Goal: Transaction & Acquisition: Obtain resource

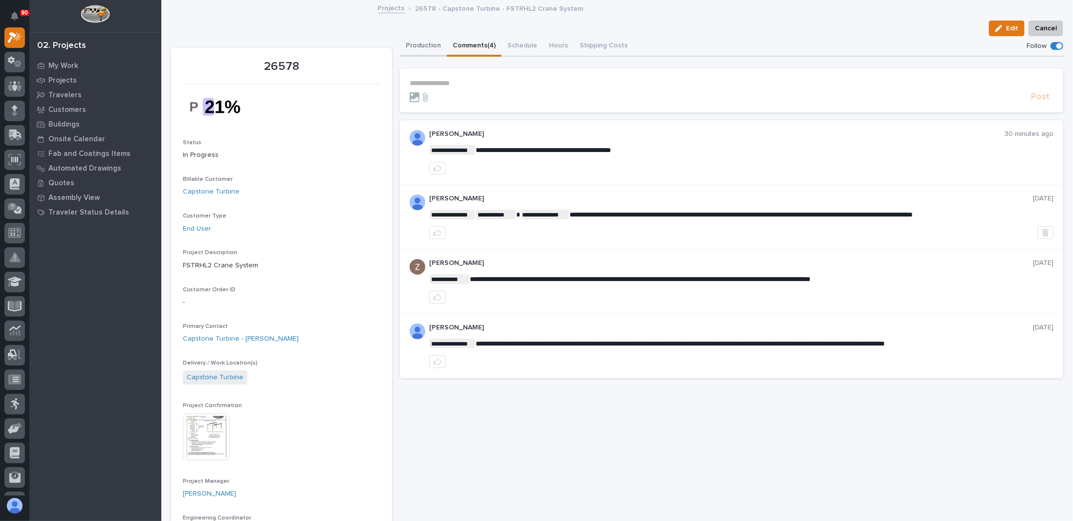
click at [419, 43] on button "Production" at bounding box center [423, 46] width 47 height 21
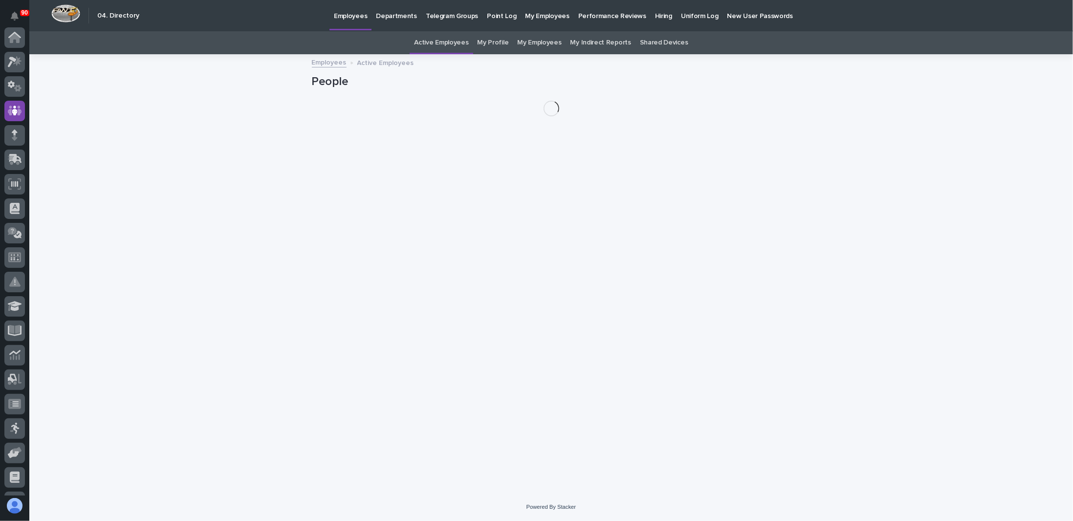
scroll to position [73, 0]
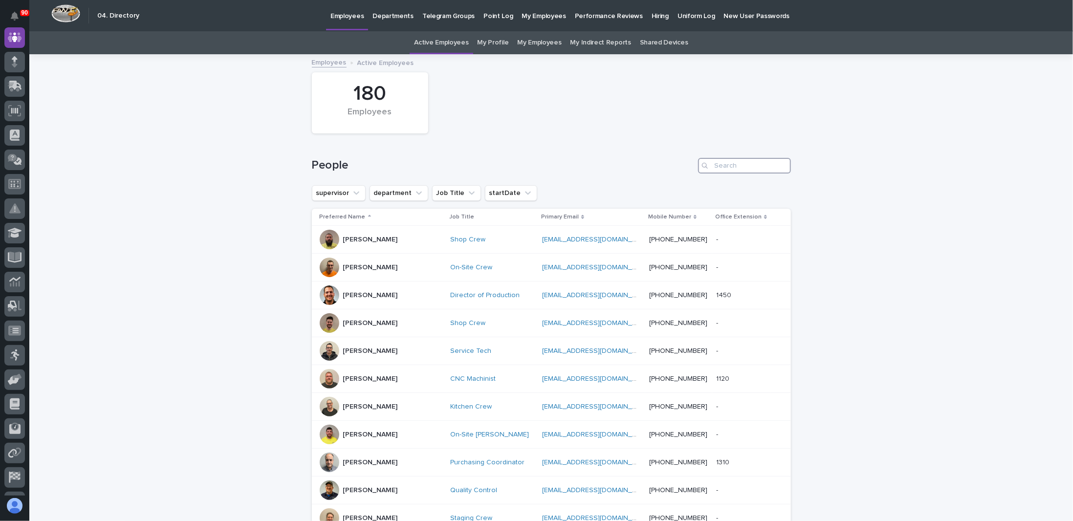
click at [716, 164] on input "Search" at bounding box center [744, 166] width 93 height 16
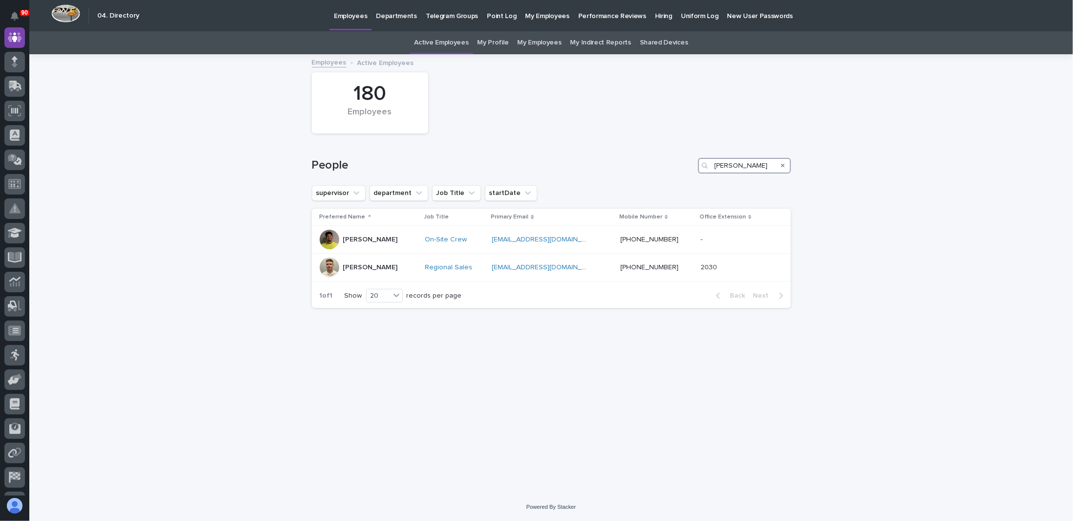
type input "sam"
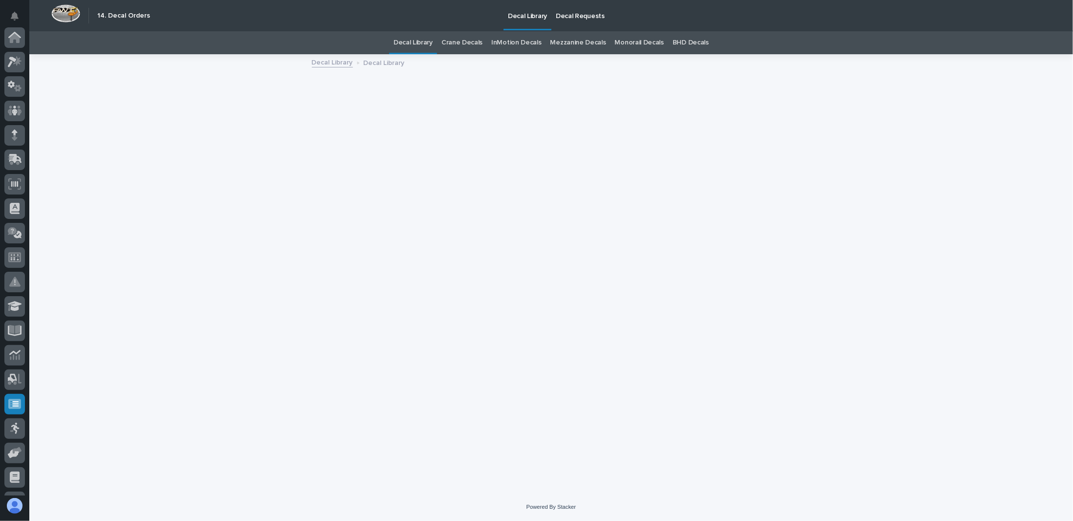
scroll to position [94, 0]
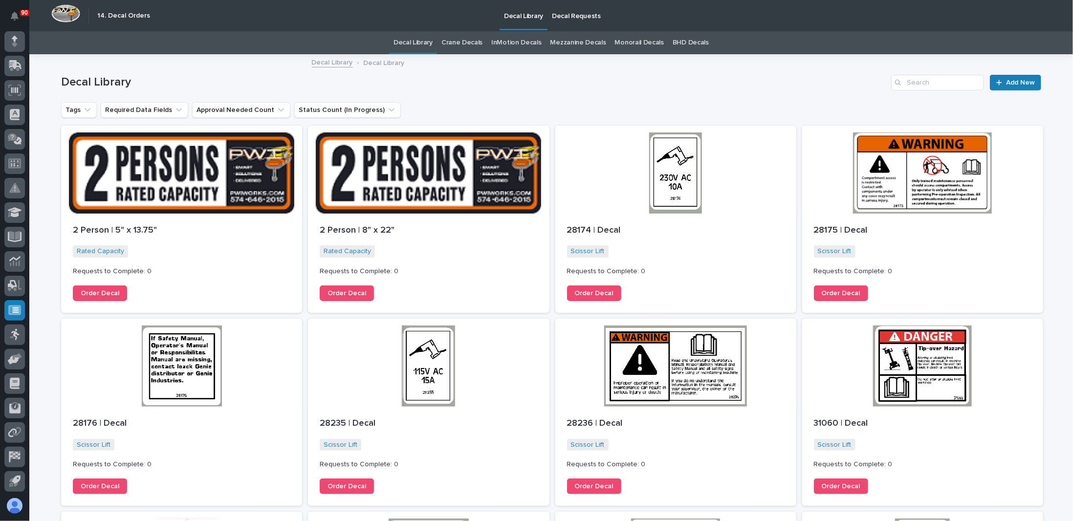
click at [571, 40] on link "Mezzanine Decals" at bounding box center [578, 42] width 56 height 23
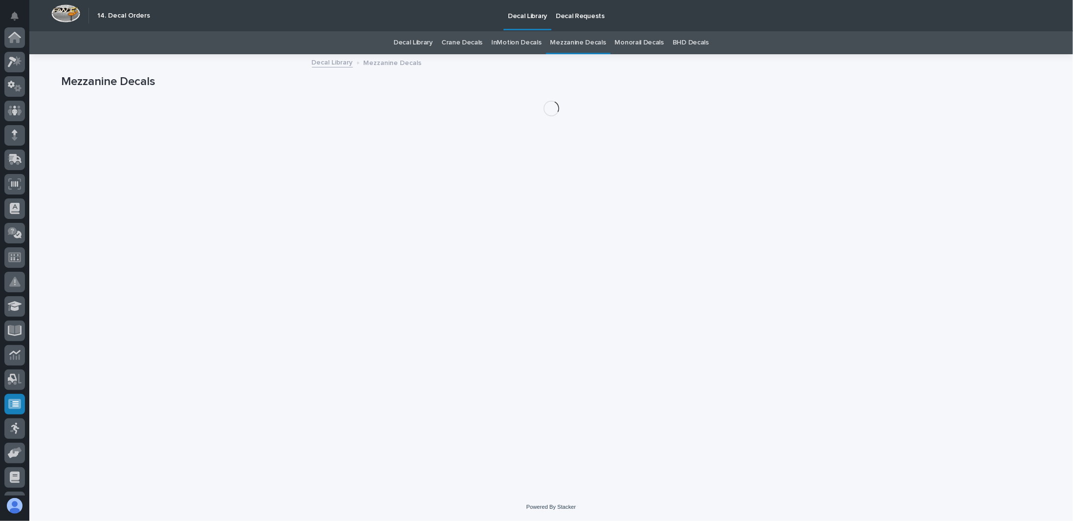
scroll to position [94, 0]
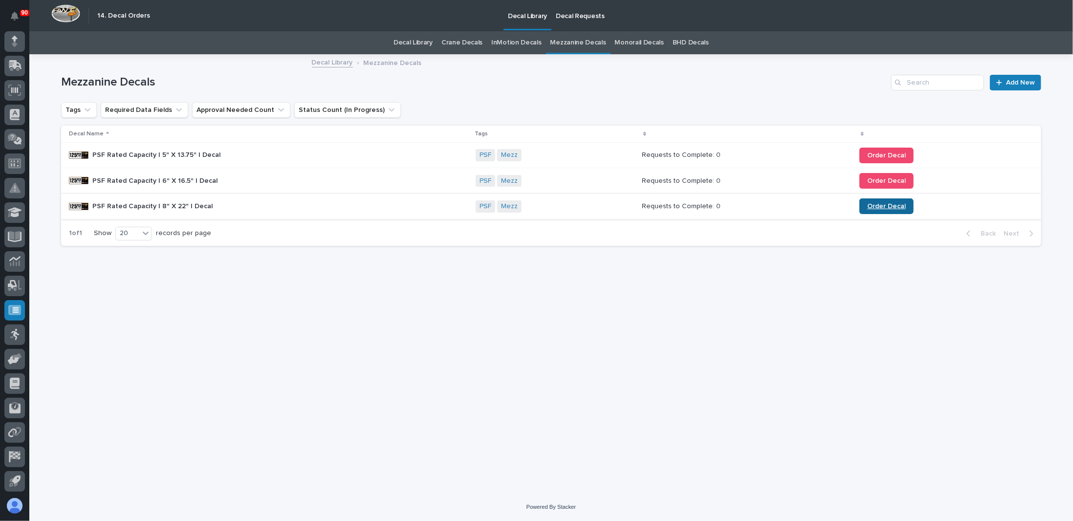
click at [892, 201] on link "Order Decal" at bounding box center [886, 206] width 54 height 16
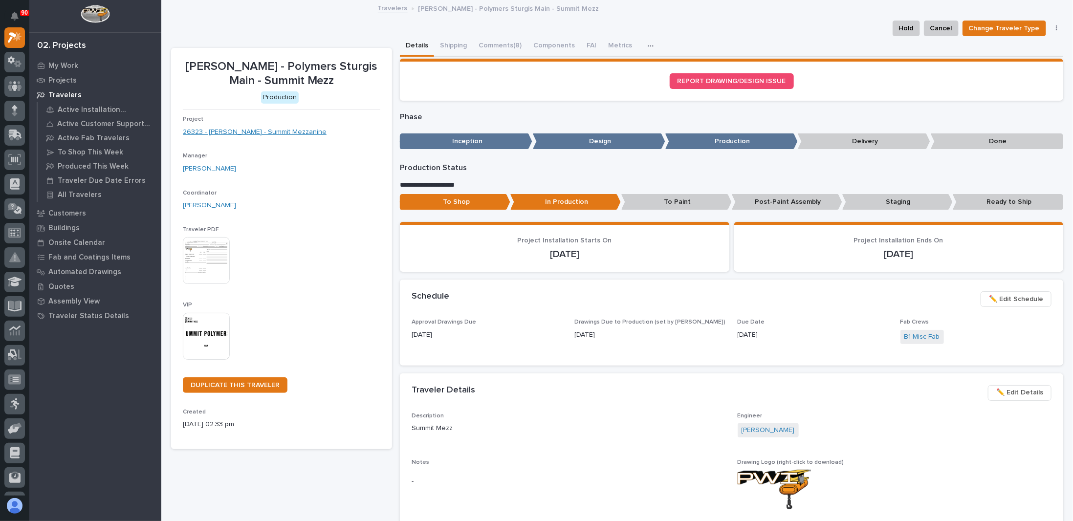
click at [281, 131] on link "26323 - [PERSON_NAME] - Summit Mezzanine" at bounding box center [255, 132] width 144 height 10
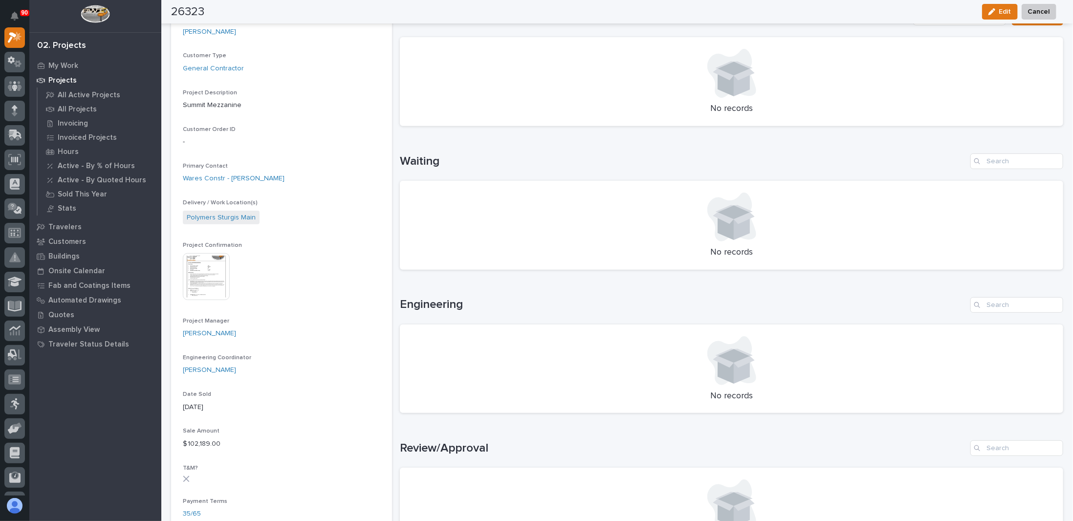
scroll to position [195, 0]
click at [211, 271] on img at bounding box center [206, 275] width 47 height 47
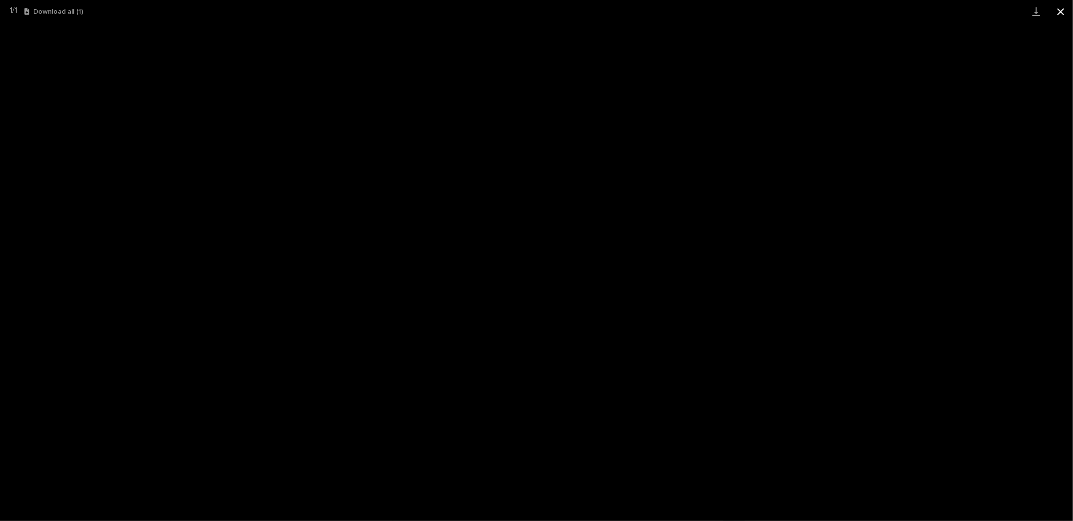
click at [1064, 10] on button "Close gallery" at bounding box center [1060, 11] width 24 height 23
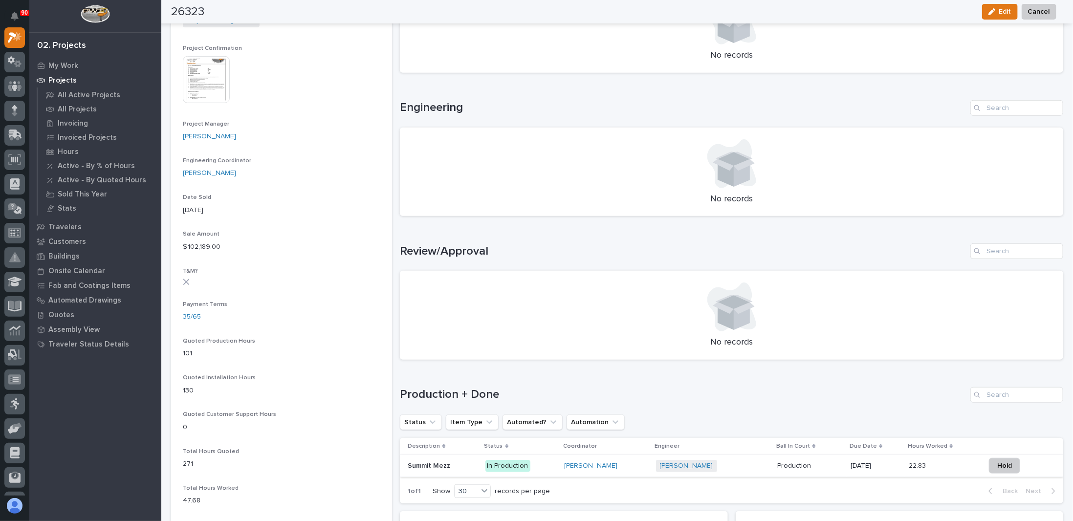
scroll to position [586, 0]
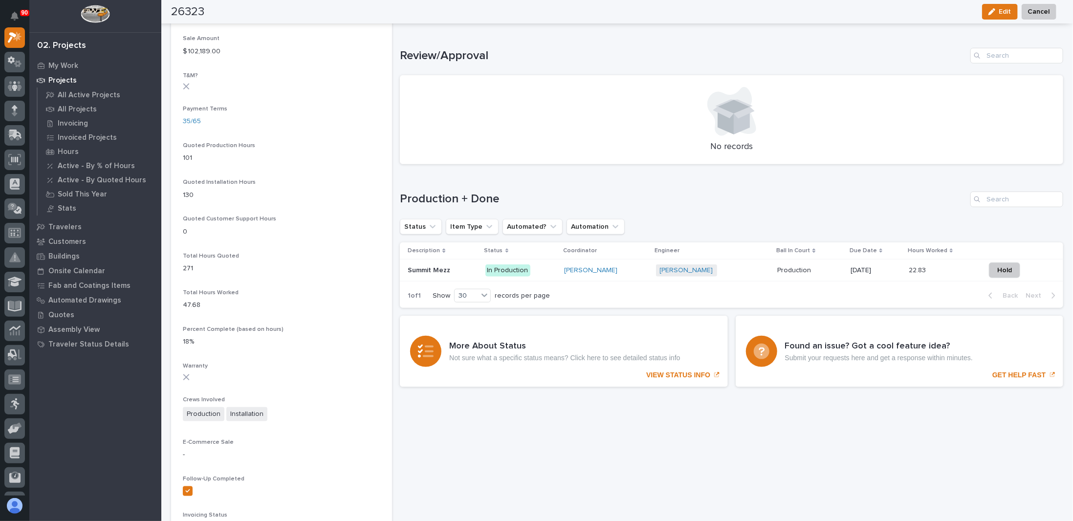
drag, startPoint x: 434, startPoint y: 442, endPoint x: 421, endPoint y: 427, distance: 20.1
click at [434, 442] on div "Sorry, there was an error saving your record. Please try again. Please fill out…" at bounding box center [731, 74] width 663 height 1248
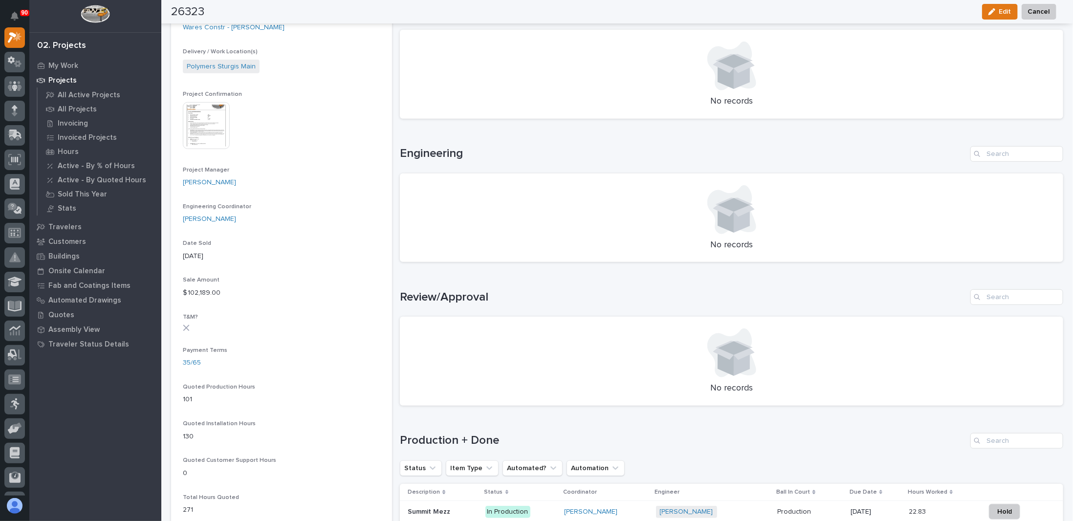
scroll to position [293, 0]
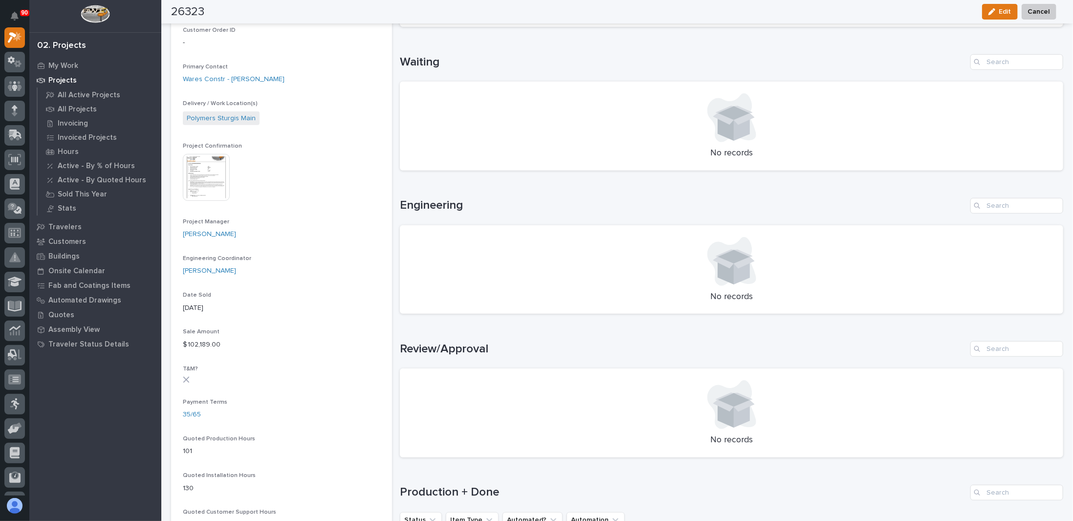
click at [216, 186] on img at bounding box center [206, 177] width 47 height 47
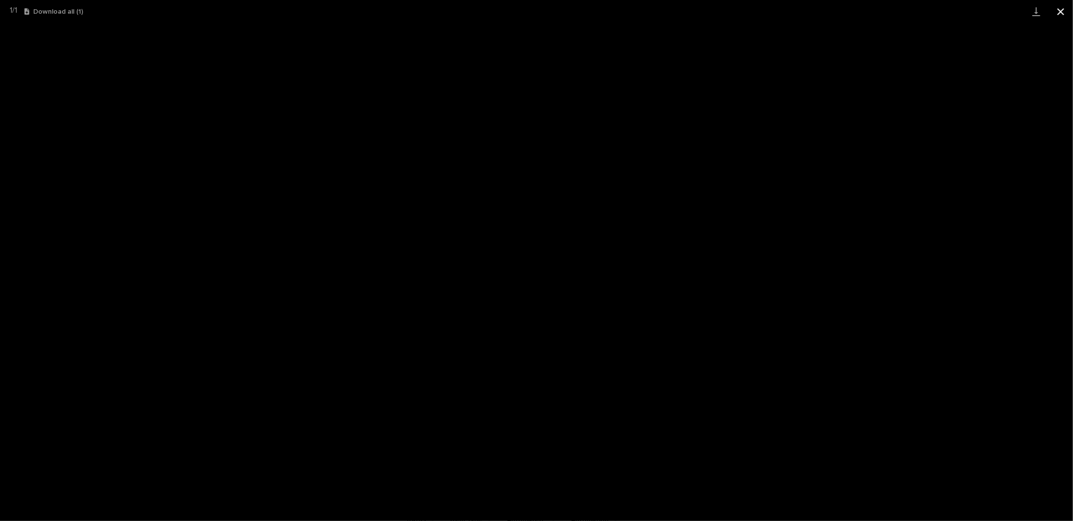
click at [1060, 11] on button "Close gallery" at bounding box center [1060, 11] width 24 height 23
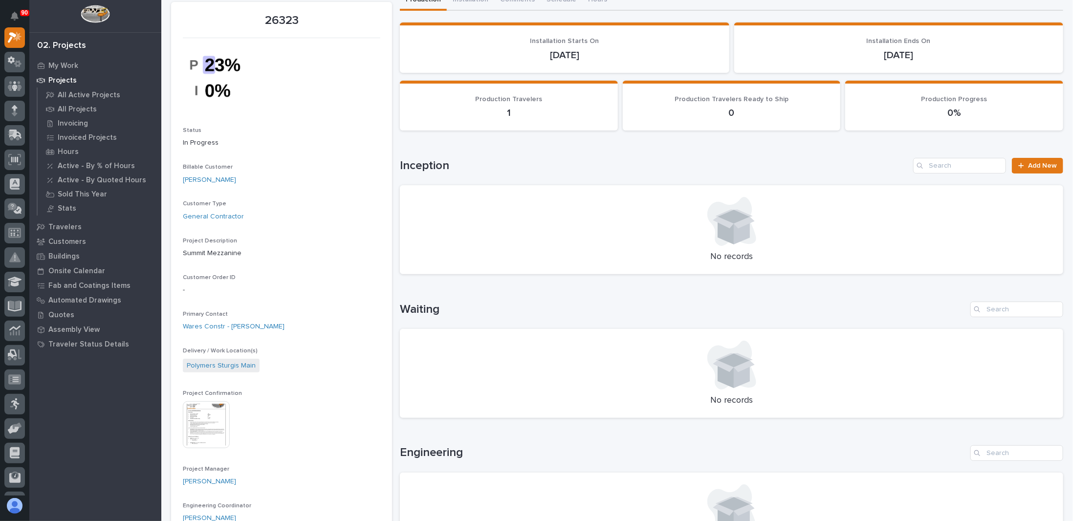
scroll to position [98, 0]
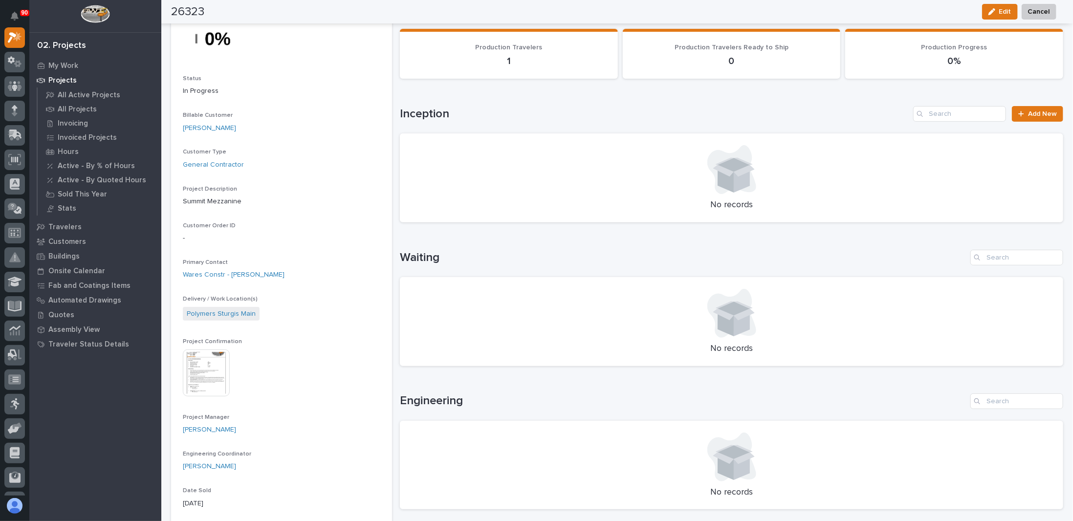
click at [212, 369] on img at bounding box center [206, 372] width 47 height 47
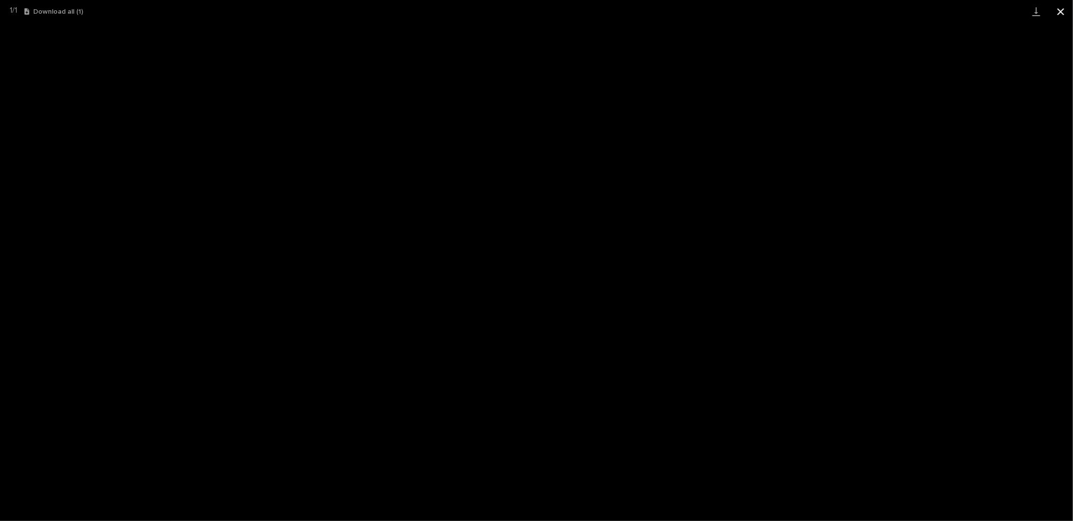
click at [1060, 10] on button "Close gallery" at bounding box center [1060, 11] width 24 height 23
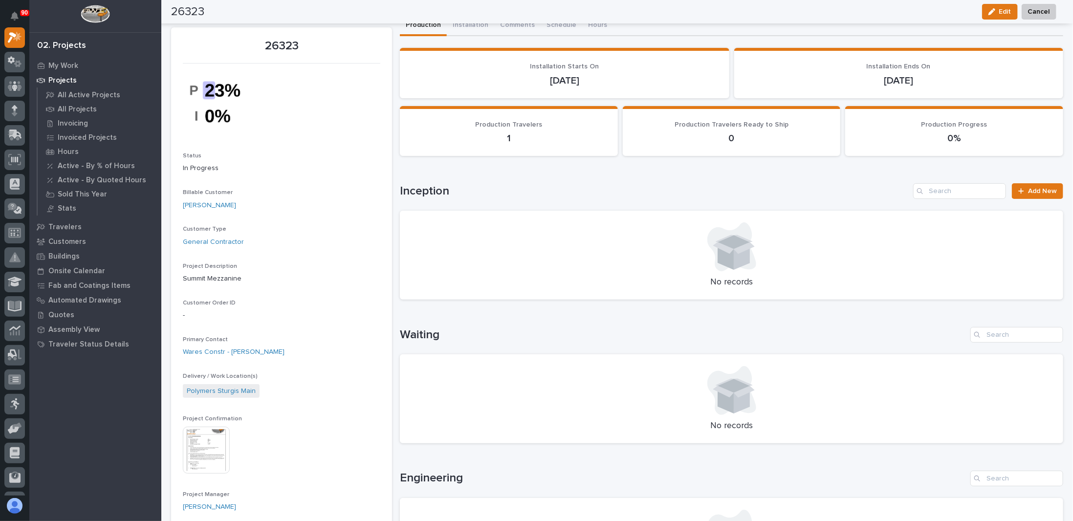
scroll to position [0, 0]
